Goal: Find specific page/section: Find specific page/section

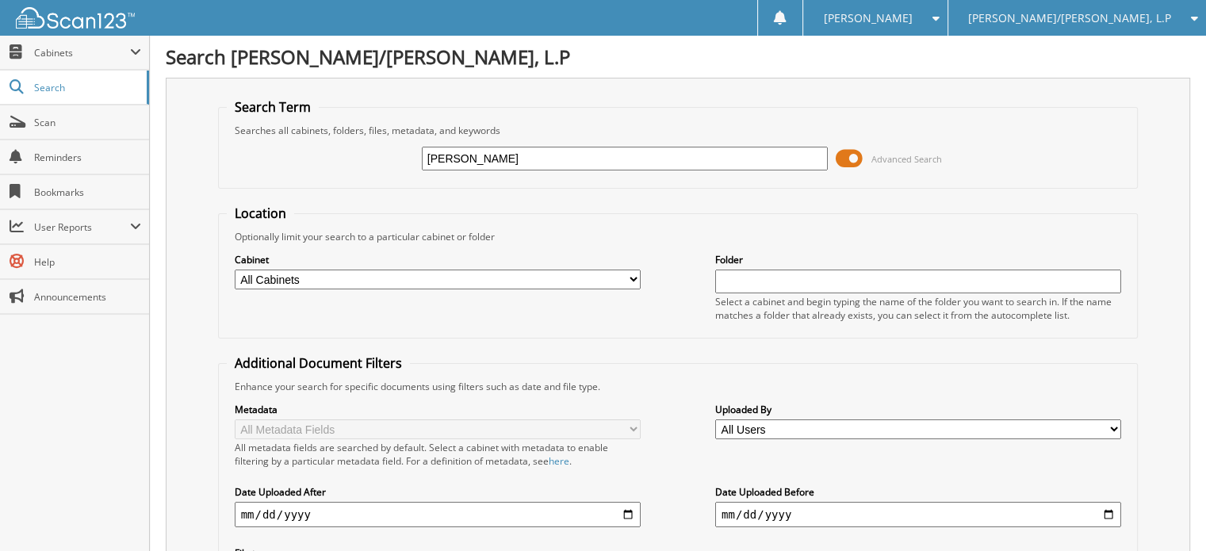
type input "[PERSON_NAME]"
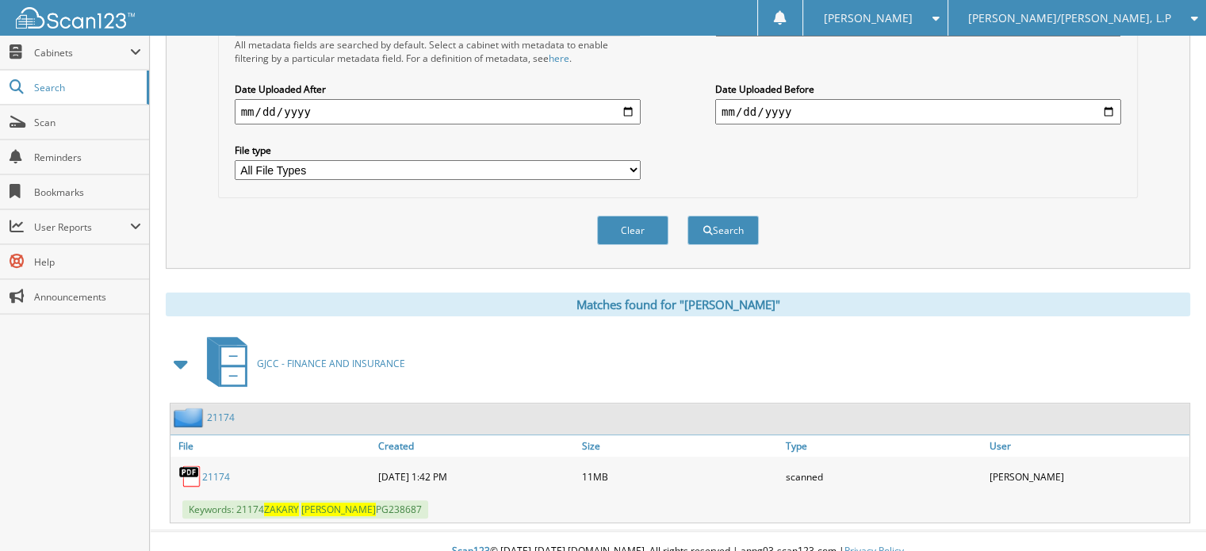
scroll to position [405, 0]
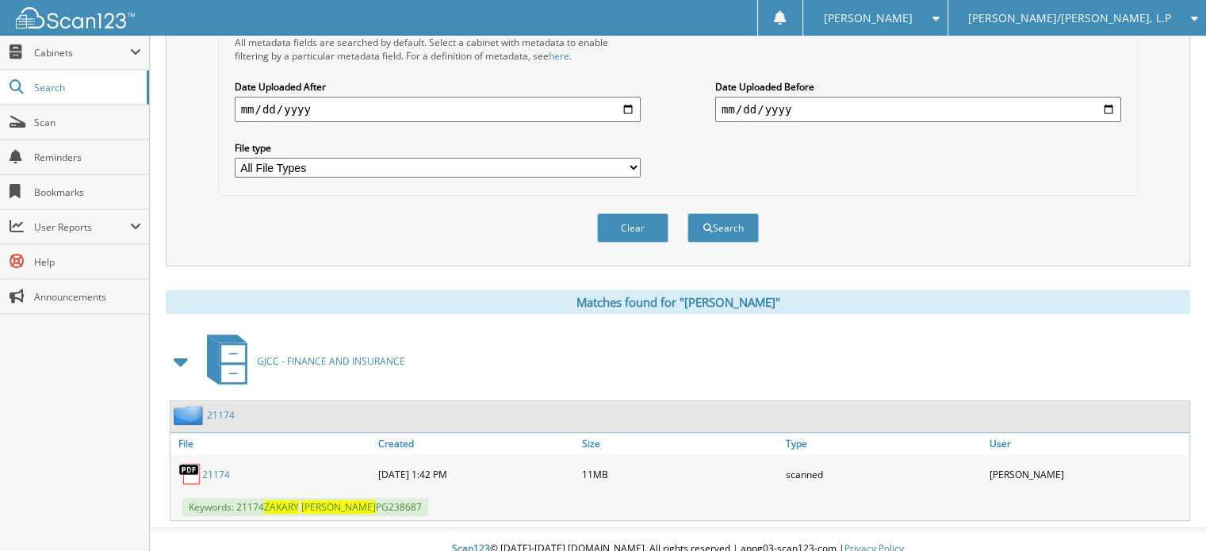
click at [209, 468] on link "21174" at bounding box center [216, 474] width 28 height 13
click at [94, 118] on span "Scan" at bounding box center [87, 122] width 107 height 13
